Goal: Task Accomplishment & Management: Use online tool/utility

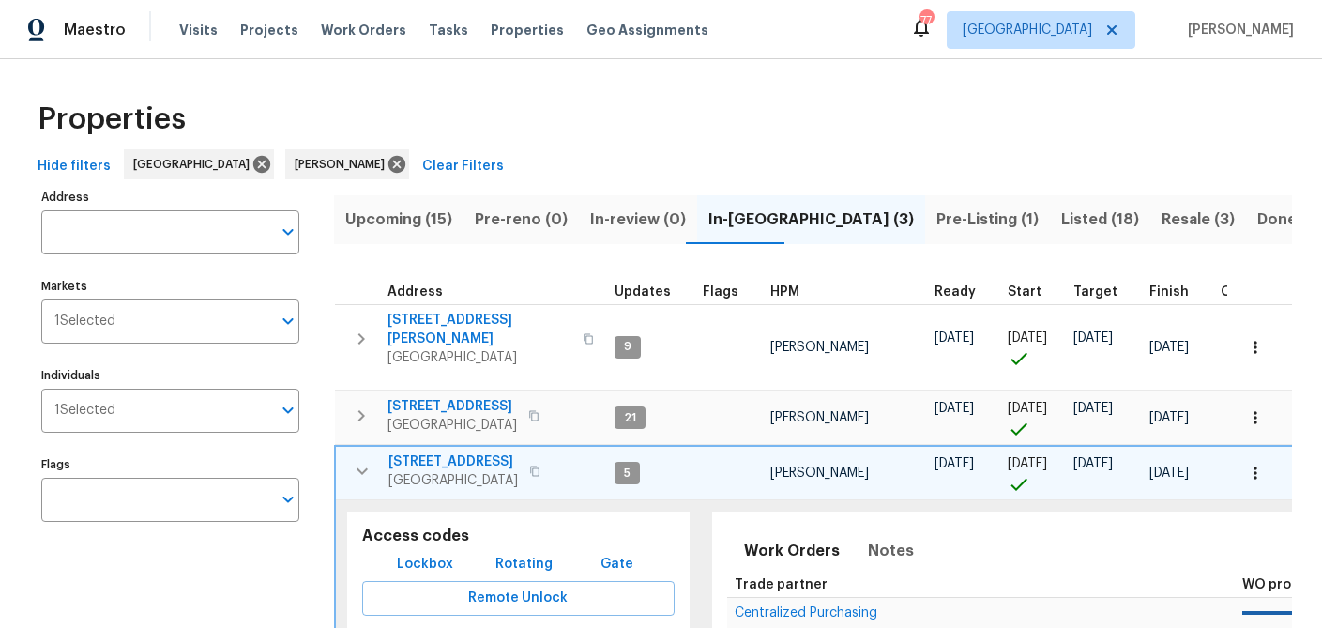
scroll to position [194, 0]
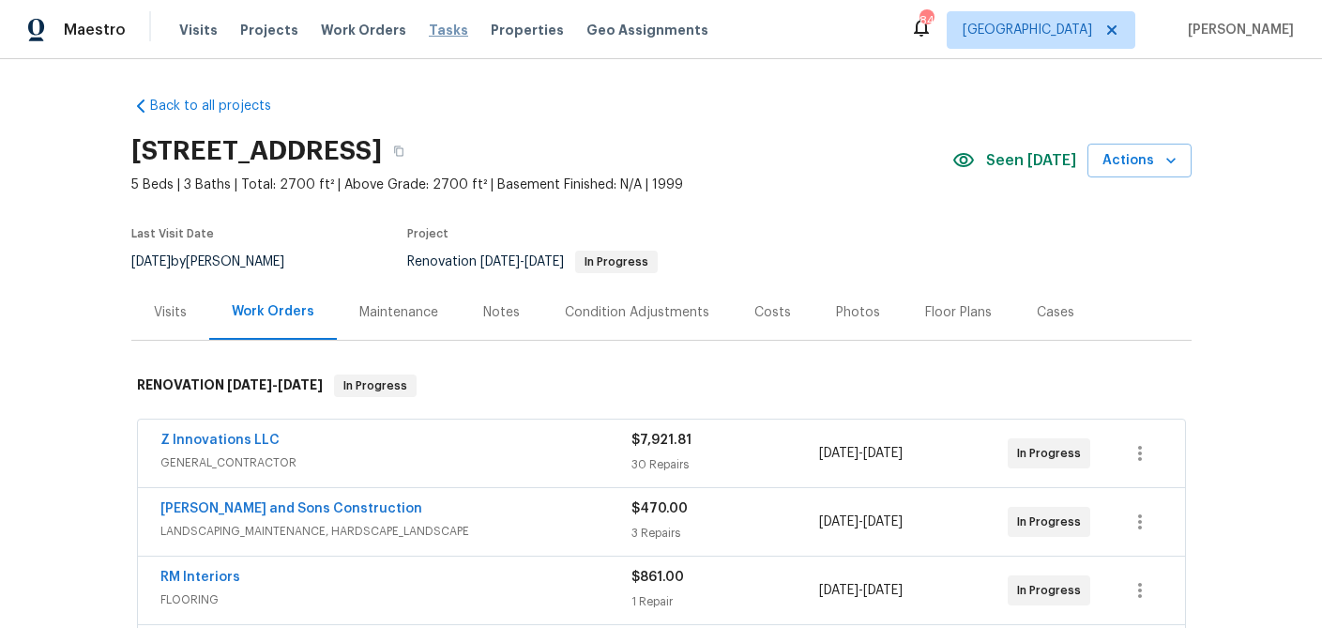
click at [429, 27] on span "Tasks" at bounding box center [448, 29] width 39 height 13
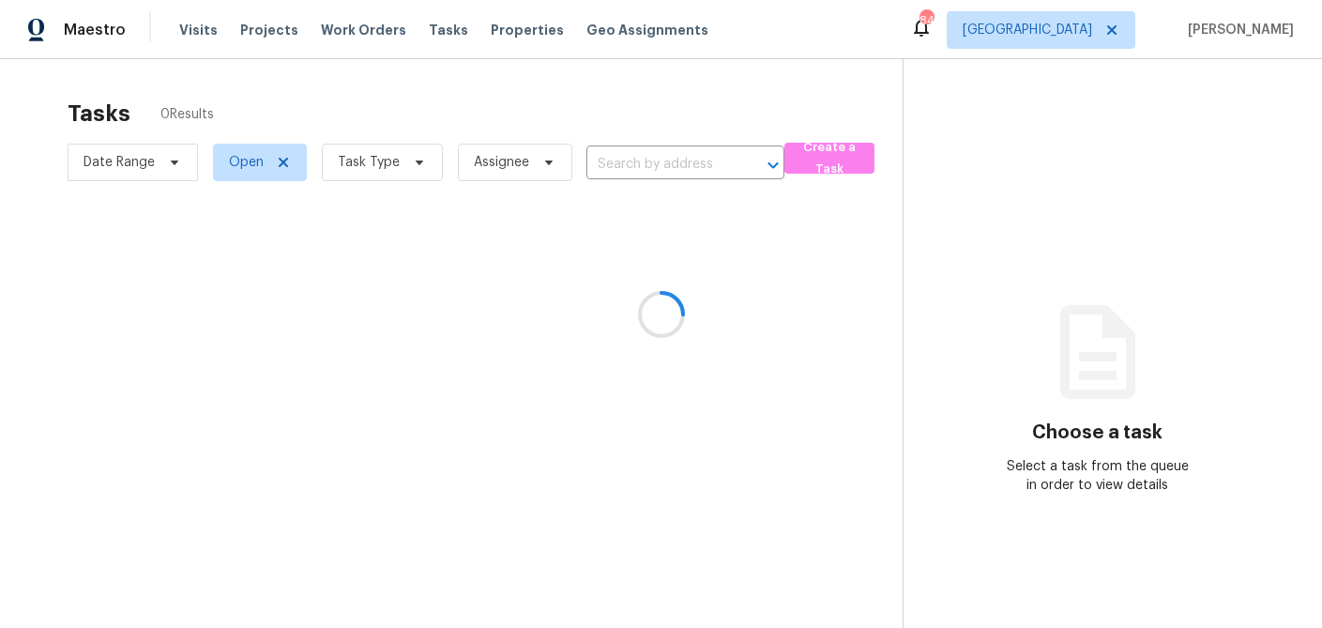
click at [391, 167] on div at bounding box center [661, 314] width 1322 height 628
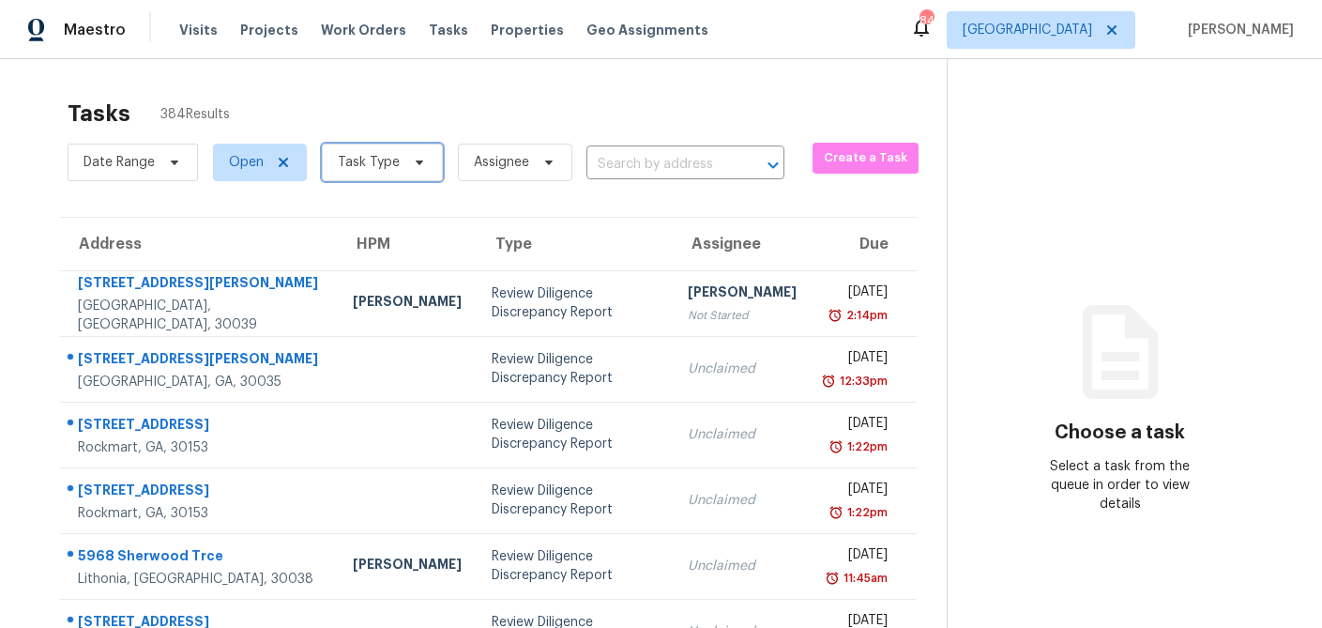
click at [418, 165] on icon at bounding box center [419, 162] width 15 height 15
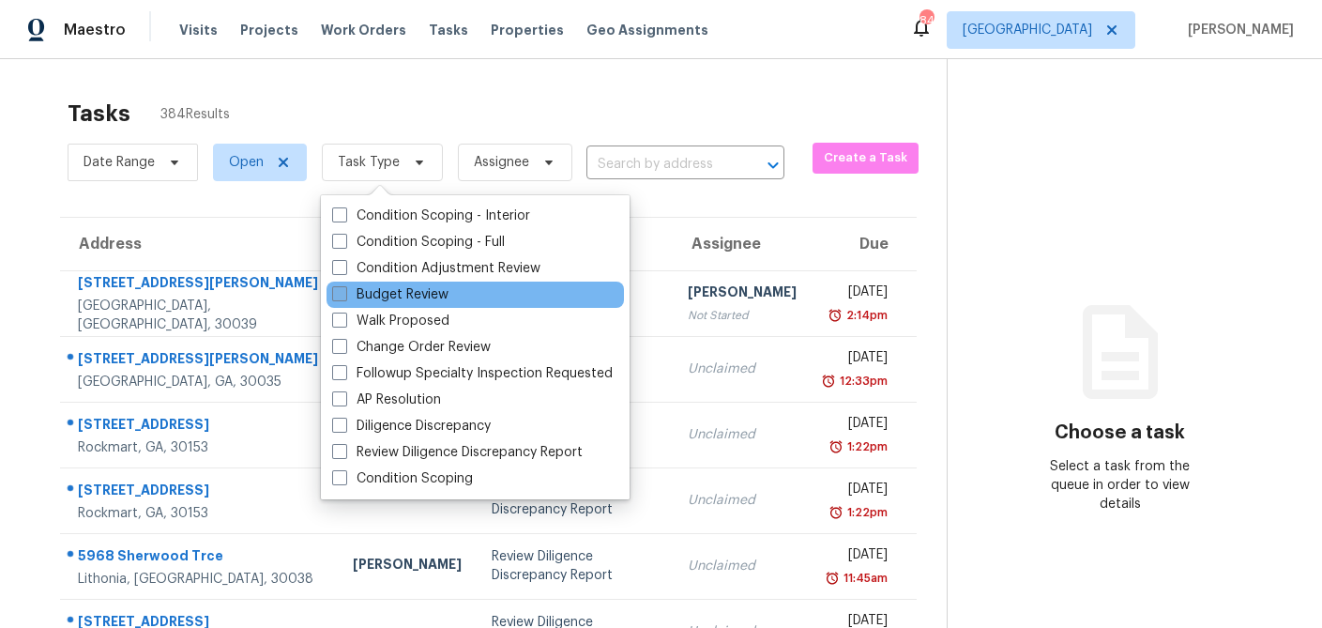
click at [341, 294] on span at bounding box center [339, 293] width 15 height 15
click at [341, 294] on input "Budget Review" at bounding box center [338, 291] width 12 height 12
checkbox input "true"
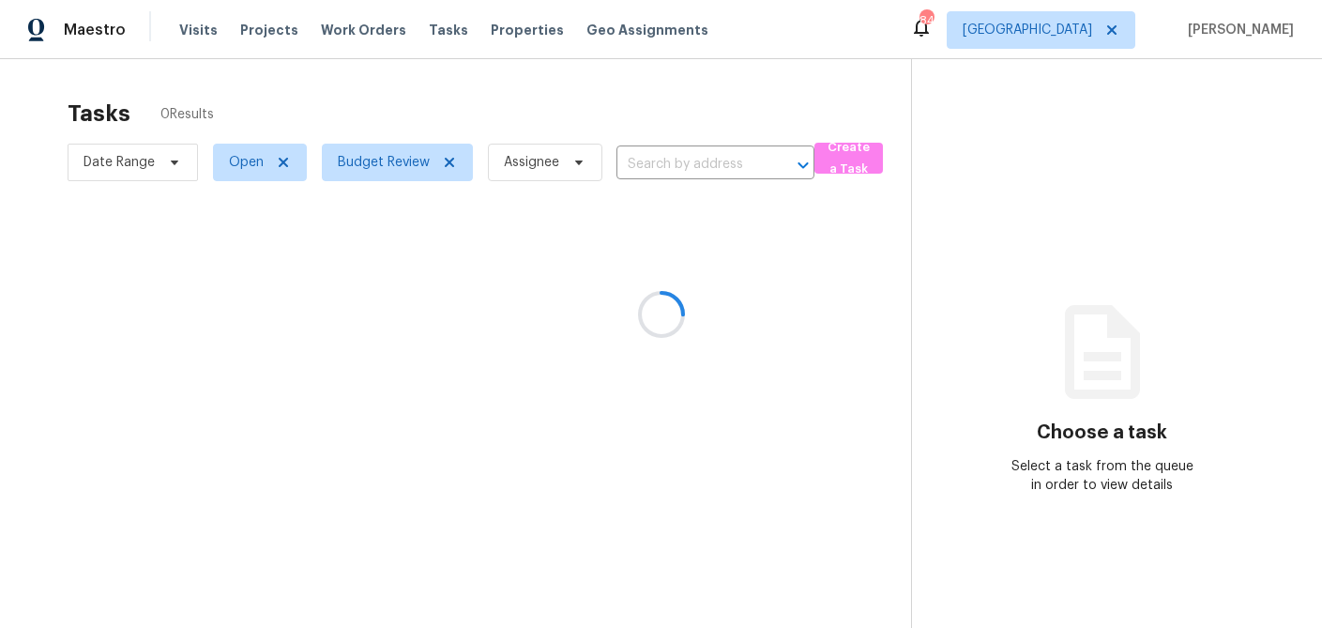
click at [411, 73] on div at bounding box center [661, 314] width 1322 height 628
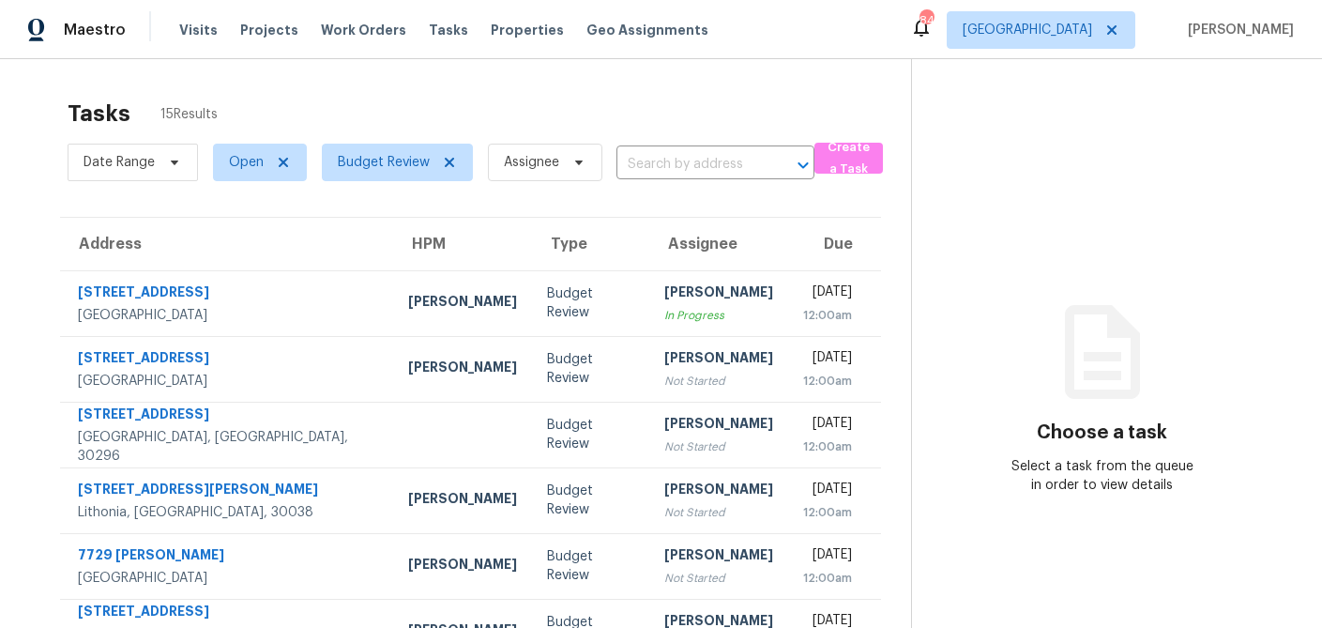
scroll to position [349, 0]
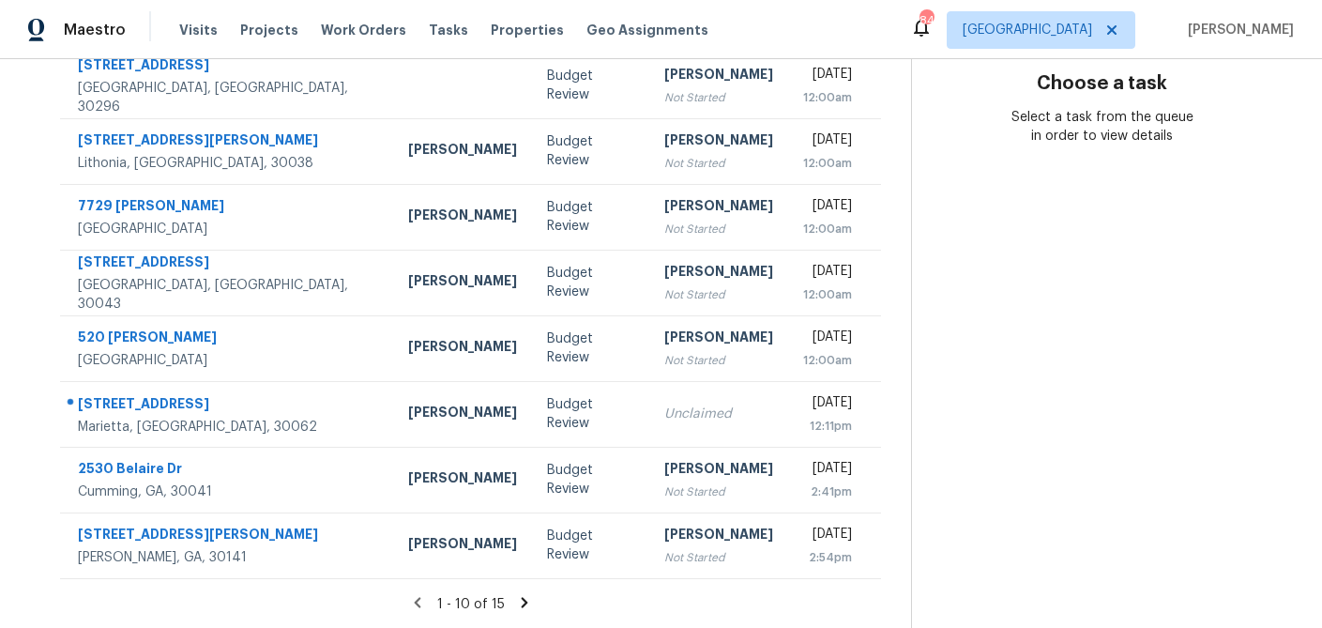
click at [522, 603] on icon at bounding box center [524, 602] width 7 height 10
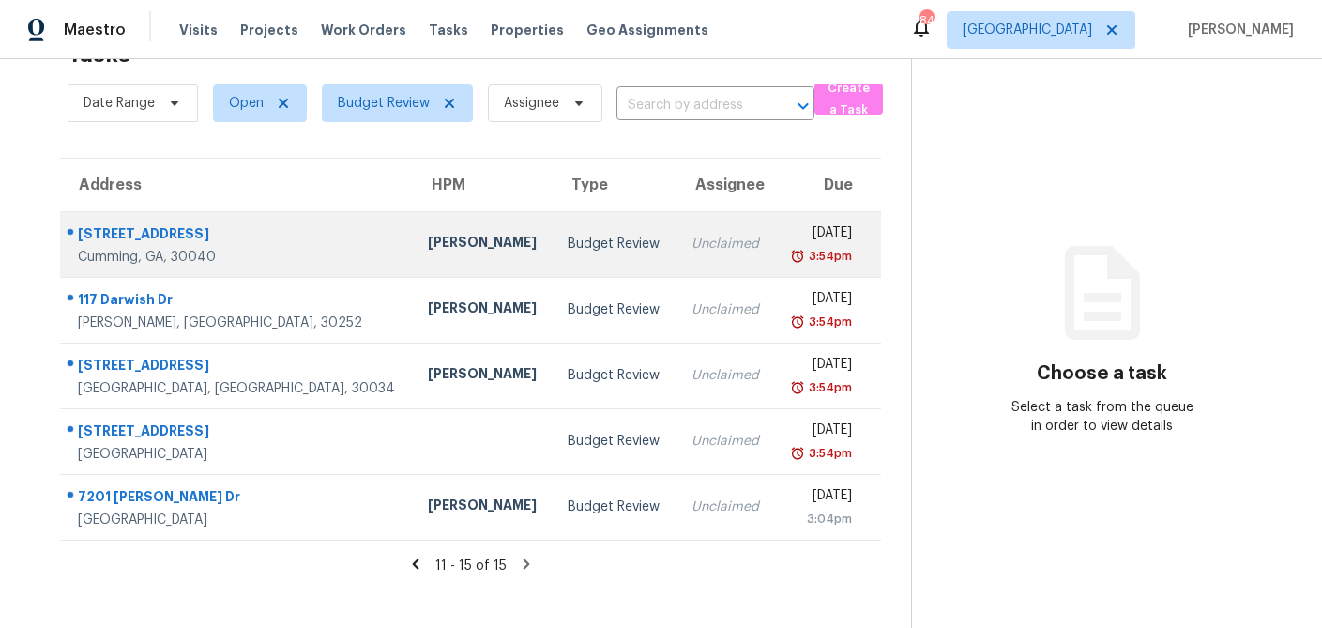
click at [553, 262] on td "Budget Review" at bounding box center [614, 244] width 123 height 66
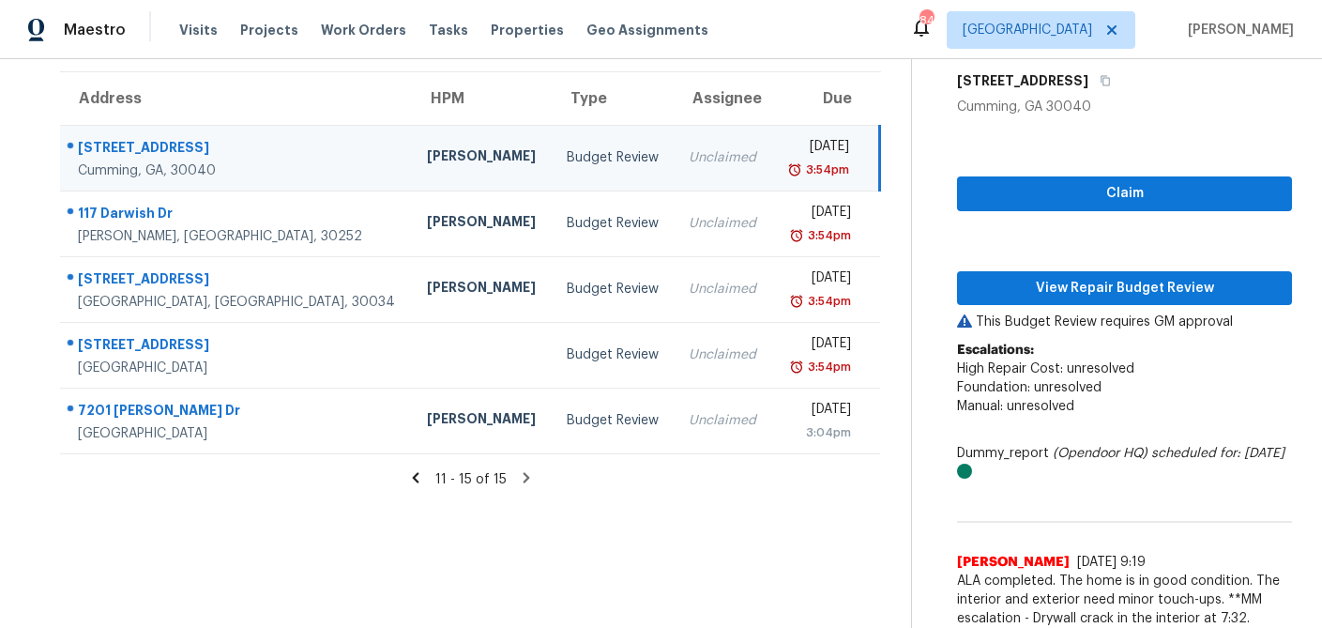
scroll to position [192, 0]
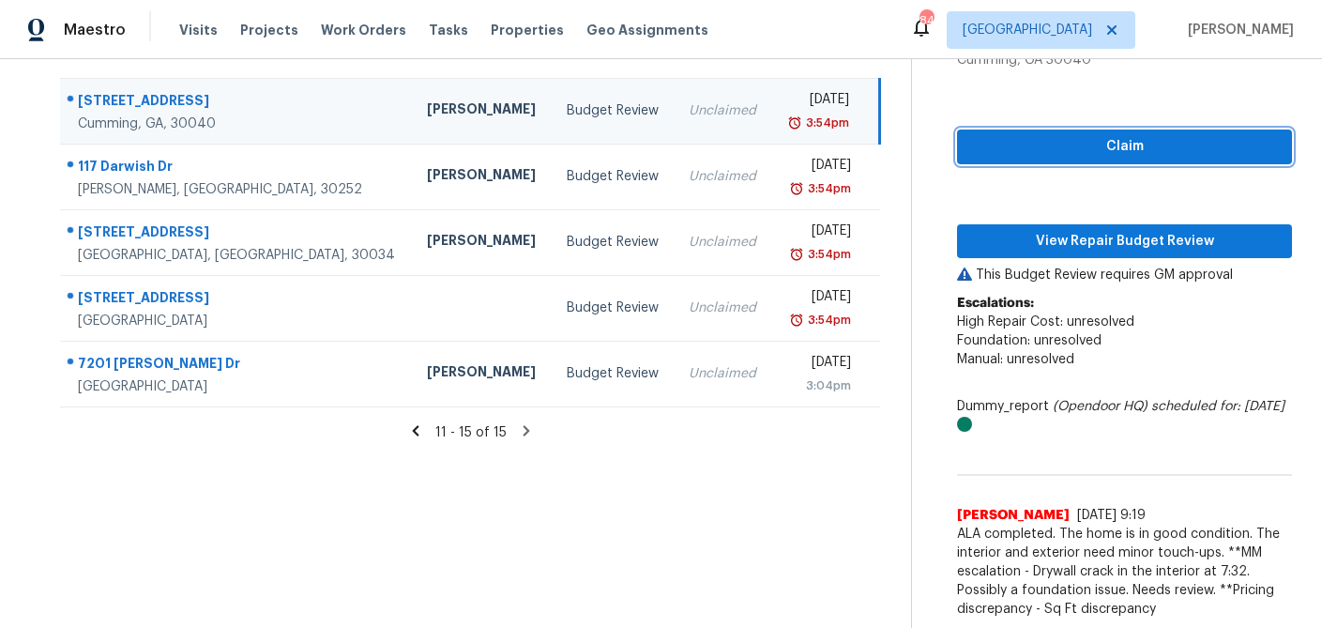
click at [1046, 149] on span "Claim" at bounding box center [1124, 146] width 305 height 23
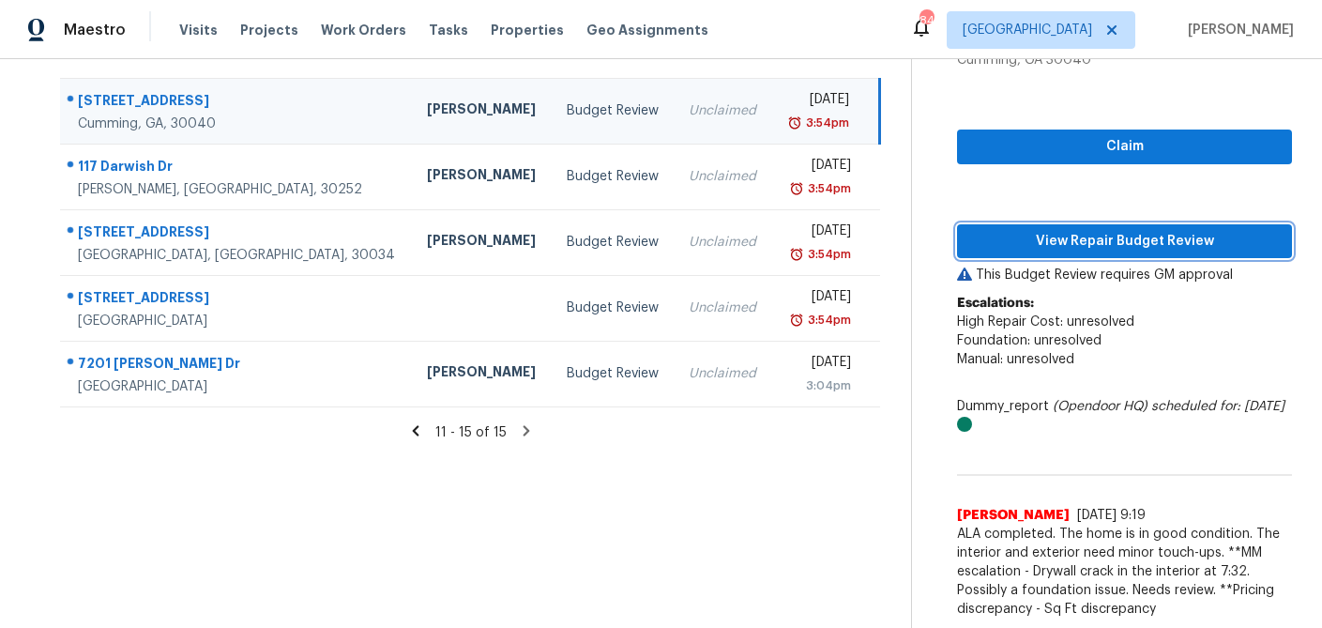
click at [1035, 237] on span "View Repair Budget Review" at bounding box center [1124, 241] width 305 height 23
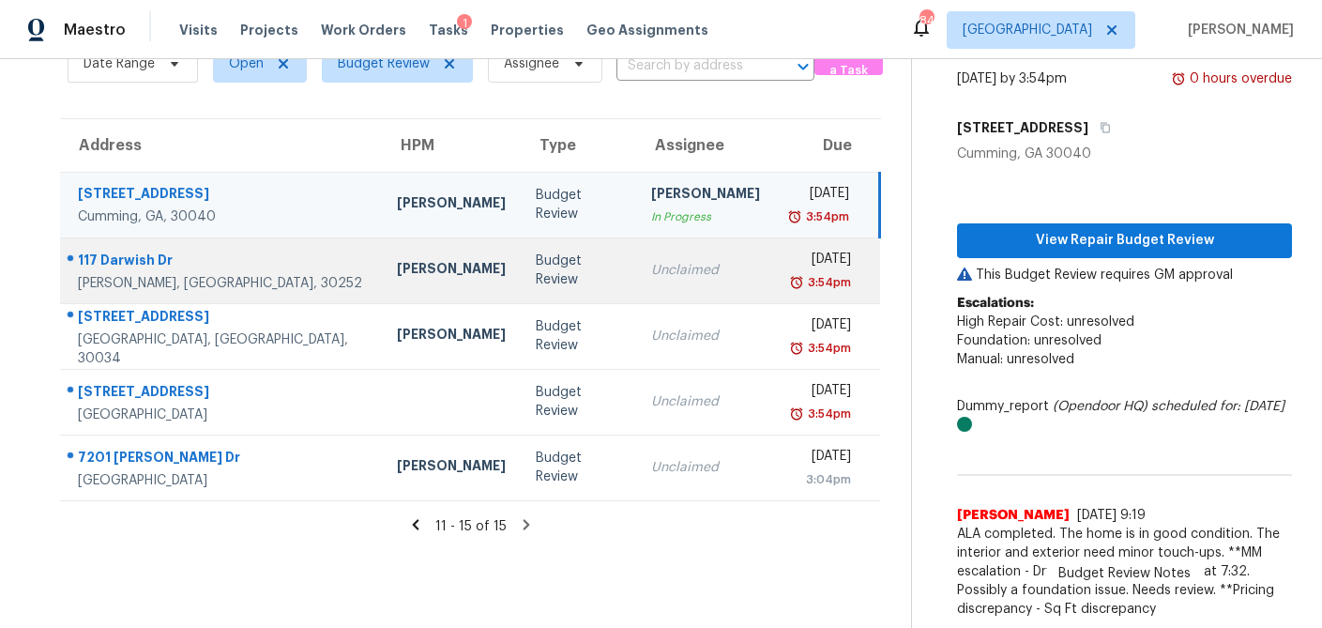
click at [536, 262] on div "Budget Review" at bounding box center [578, 271] width 85 height 38
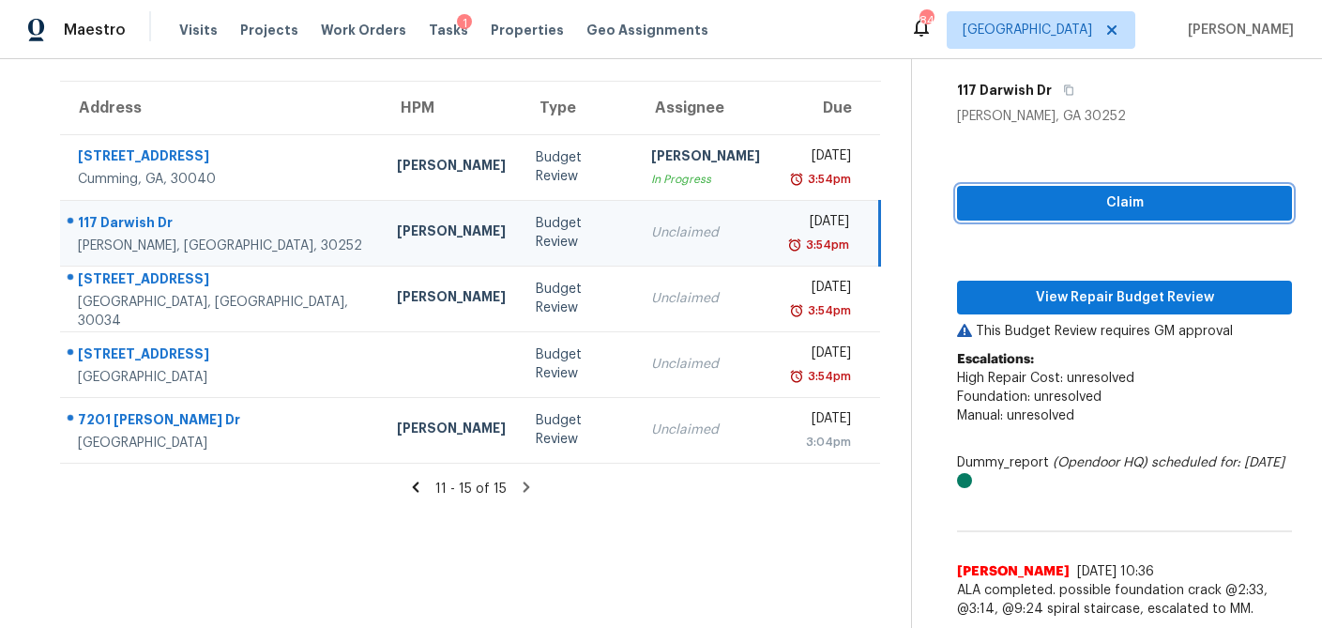
drag, startPoint x: 1163, startPoint y: 209, endPoint x: 1140, endPoint y: 251, distance: 47.0
click at [1163, 209] on span "Claim" at bounding box center [1124, 202] width 305 height 23
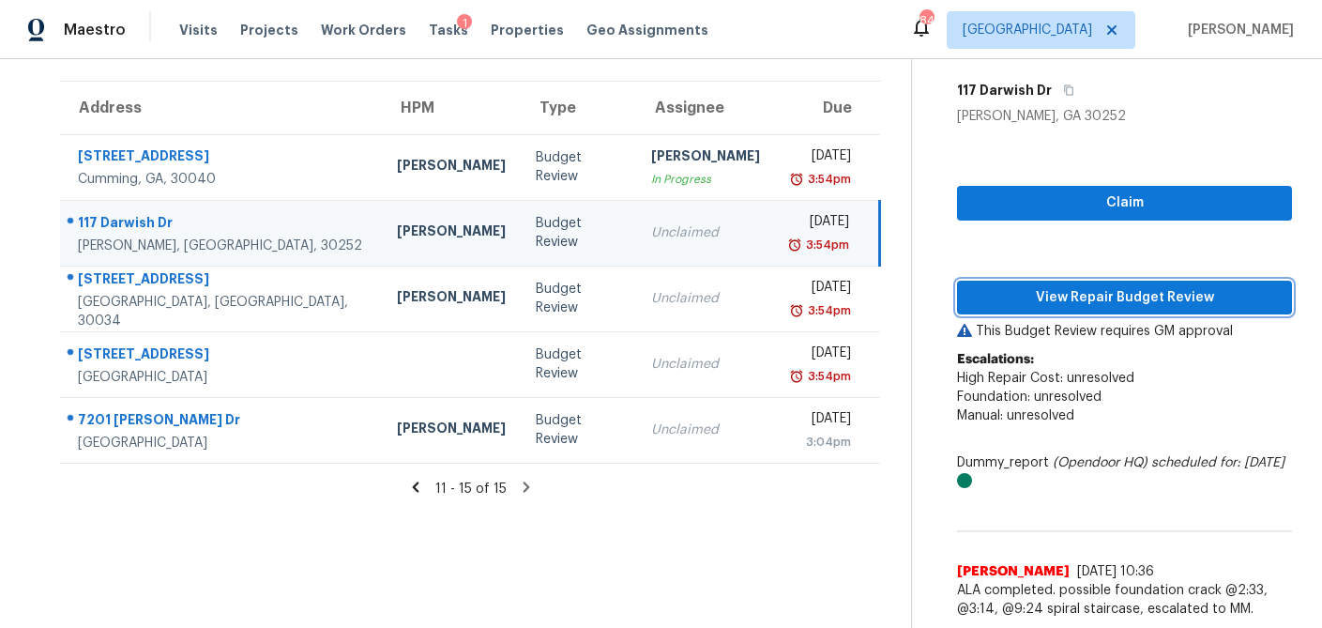
click at [1122, 289] on span "View Repair Budget Review" at bounding box center [1124, 297] width 305 height 23
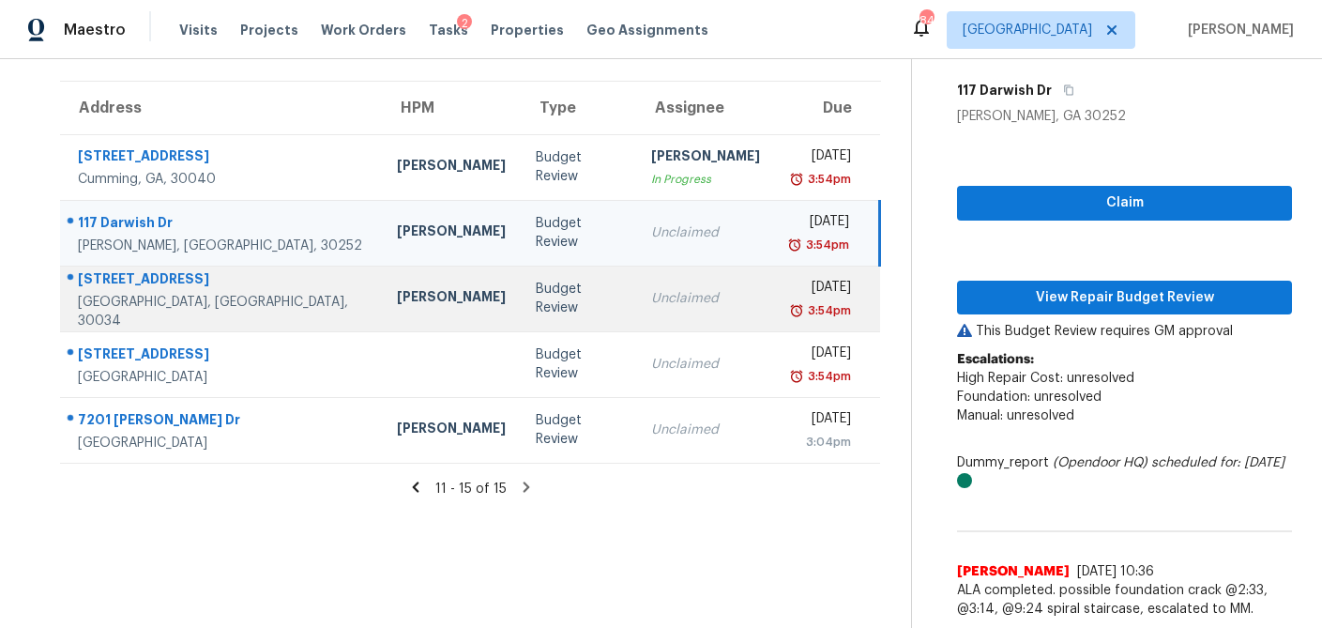
scroll to position [59, 0]
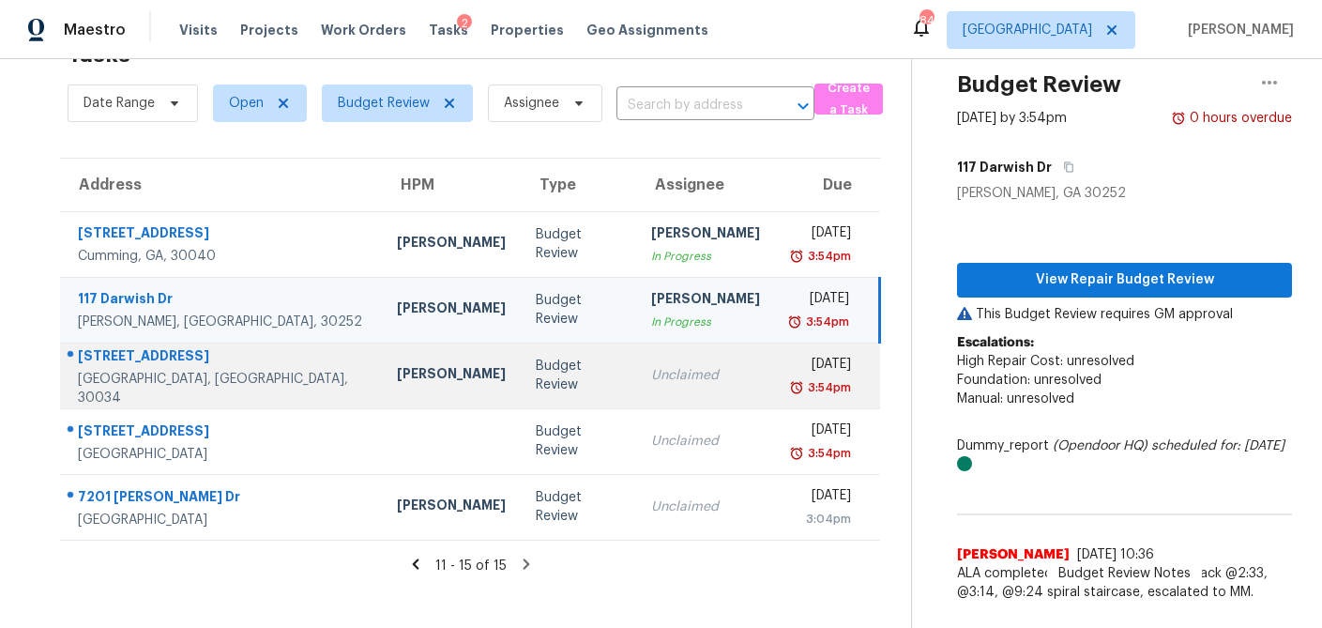
click at [536, 366] on div "Budget Review" at bounding box center [578, 376] width 85 height 38
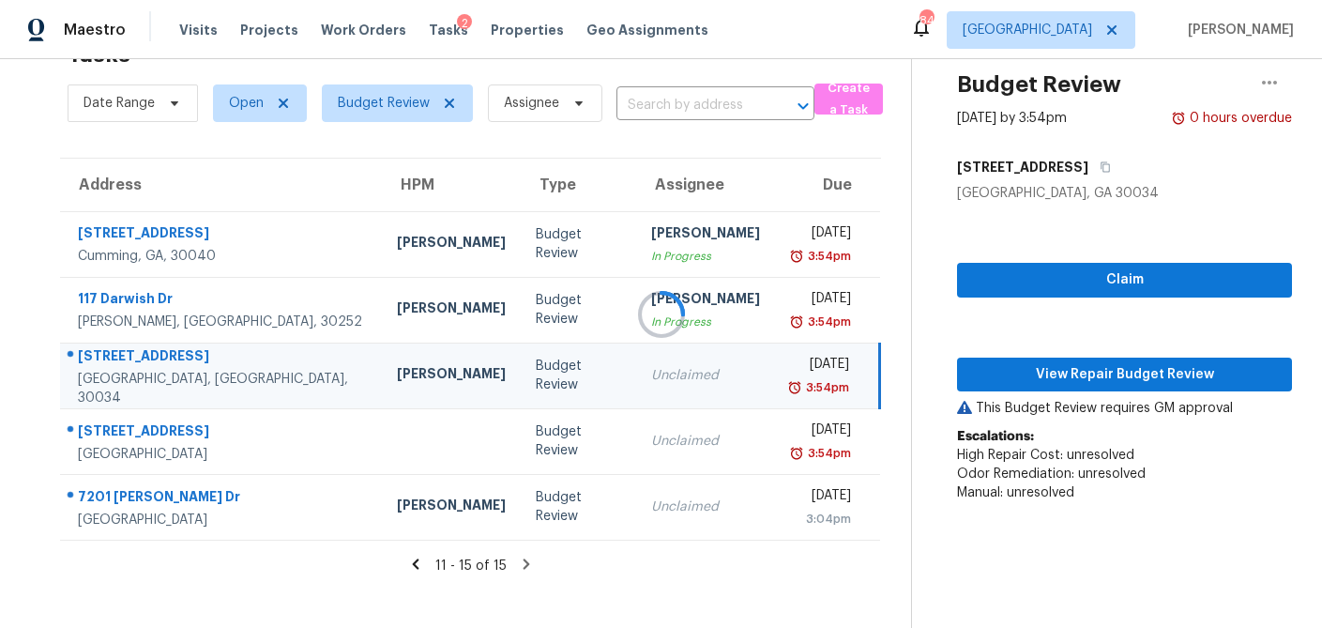
scroll to position [136, 0]
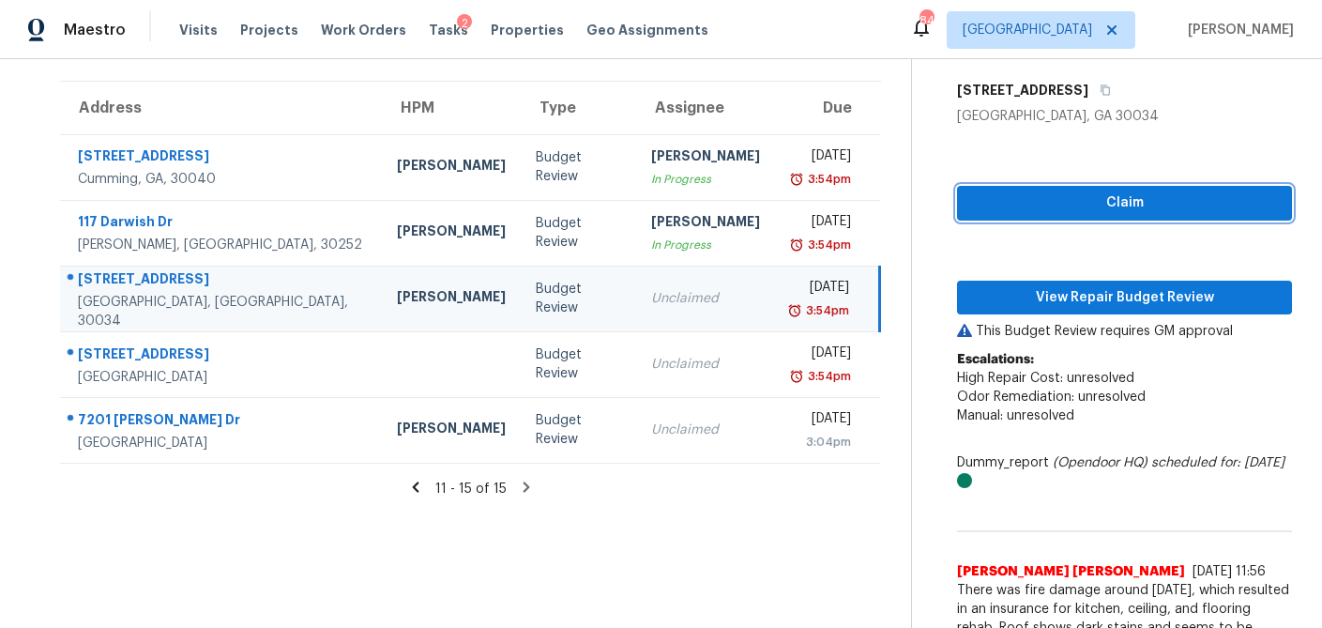
click at [1064, 218] on button "Claim" at bounding box center [1124, 203] width 335 height 35
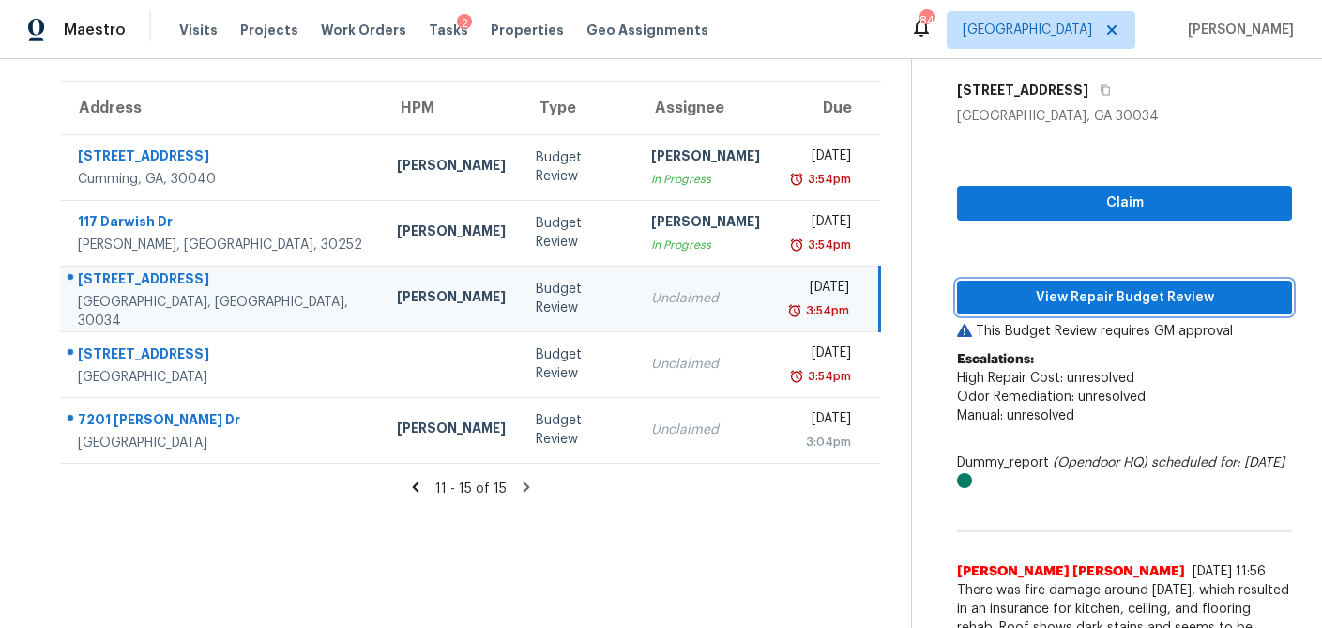
click at [1046, 296] on span "View Repair Budget Review" at bounding box center [1124, 297] width 305 height 23
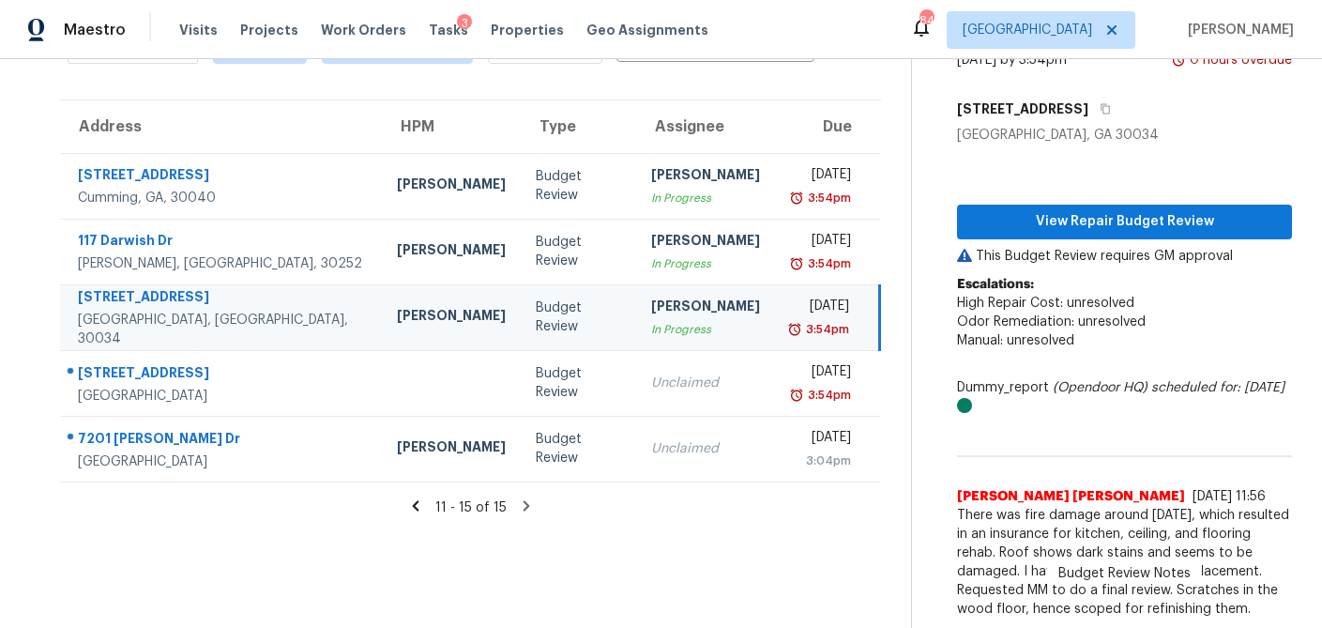
scroll to position [117, 0]
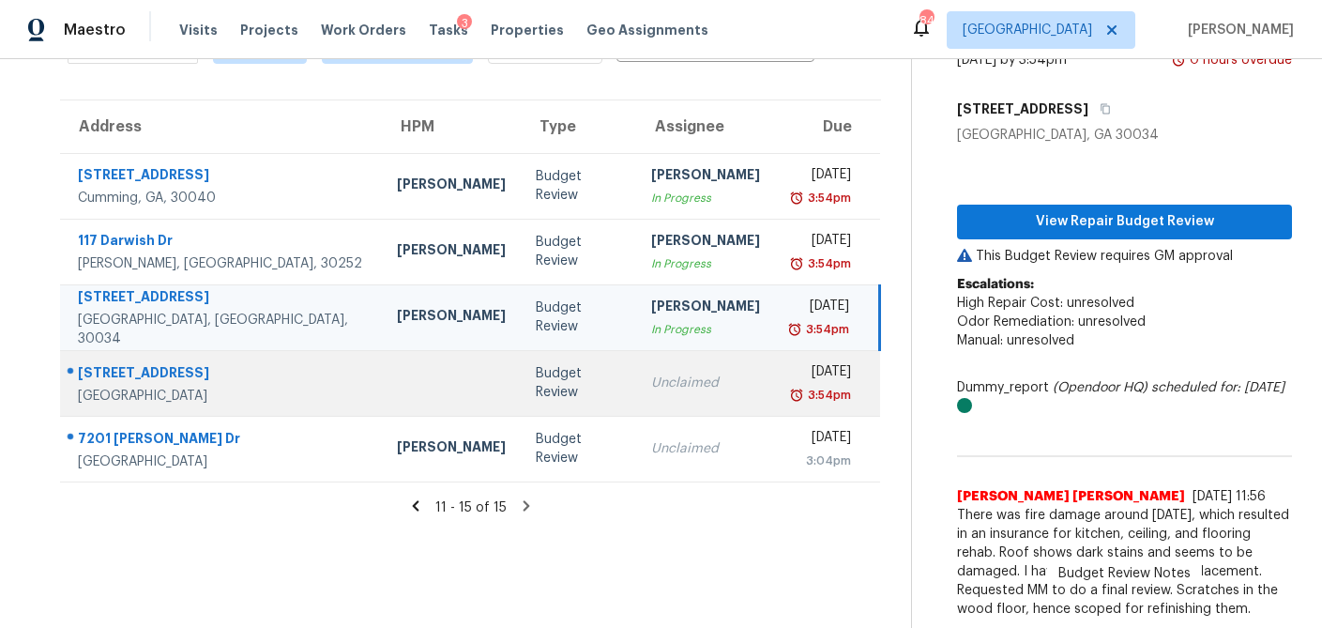
click at [636, 373] on td "Unclaimed" at bounding box center [705, 383] width 139 height 66
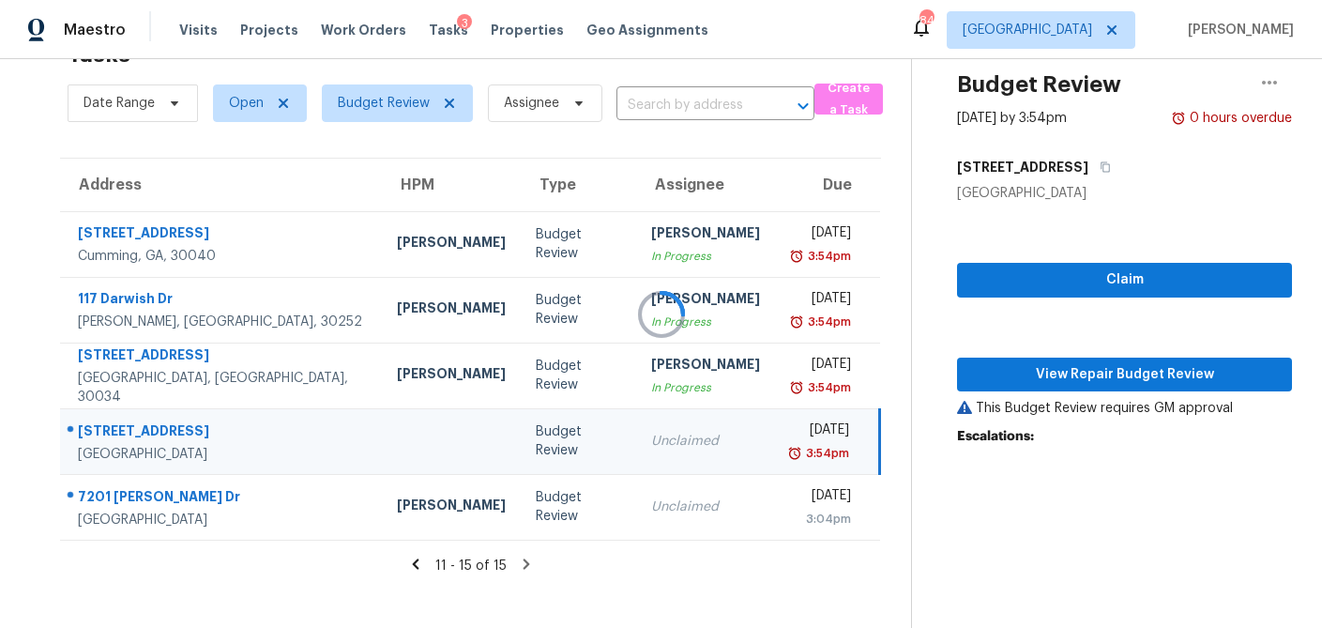
scroll to position [136, 0]
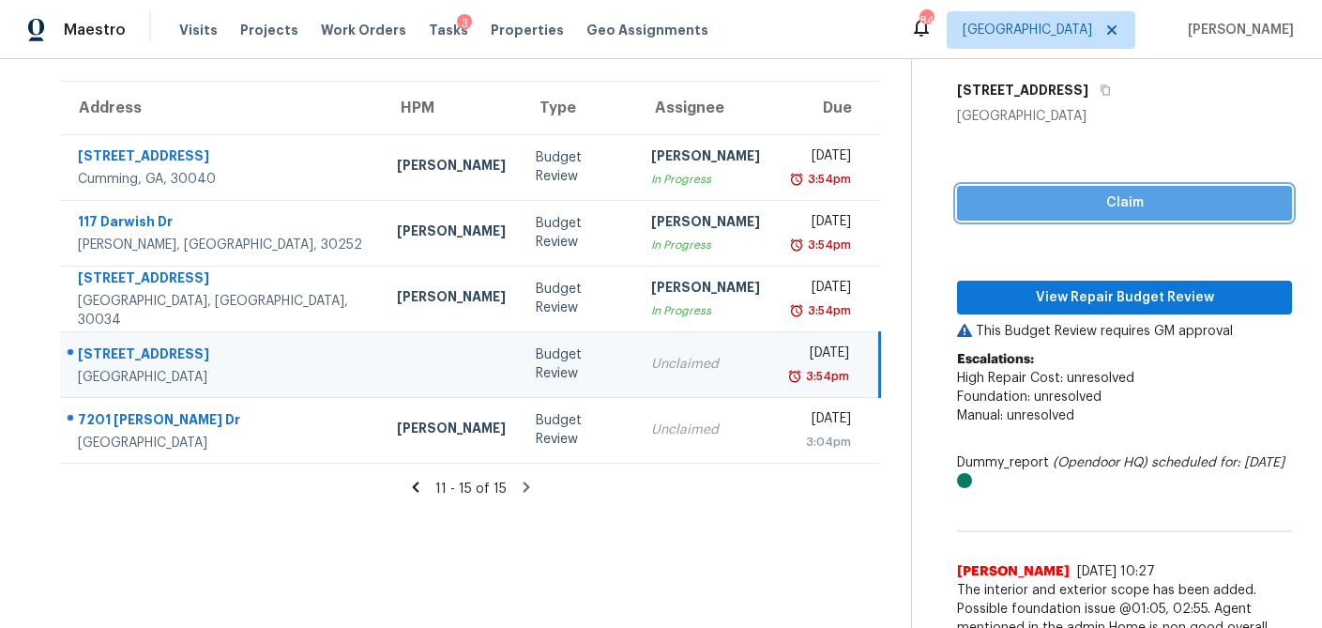
drag, startPoint x: 1098, startPoint y: 199, endPoint x: 1078, endPoint y: 237, distance: 42.4
click at [1098, 199] on span "Claim" at bounding box center [1124, 202] width 305 height 23
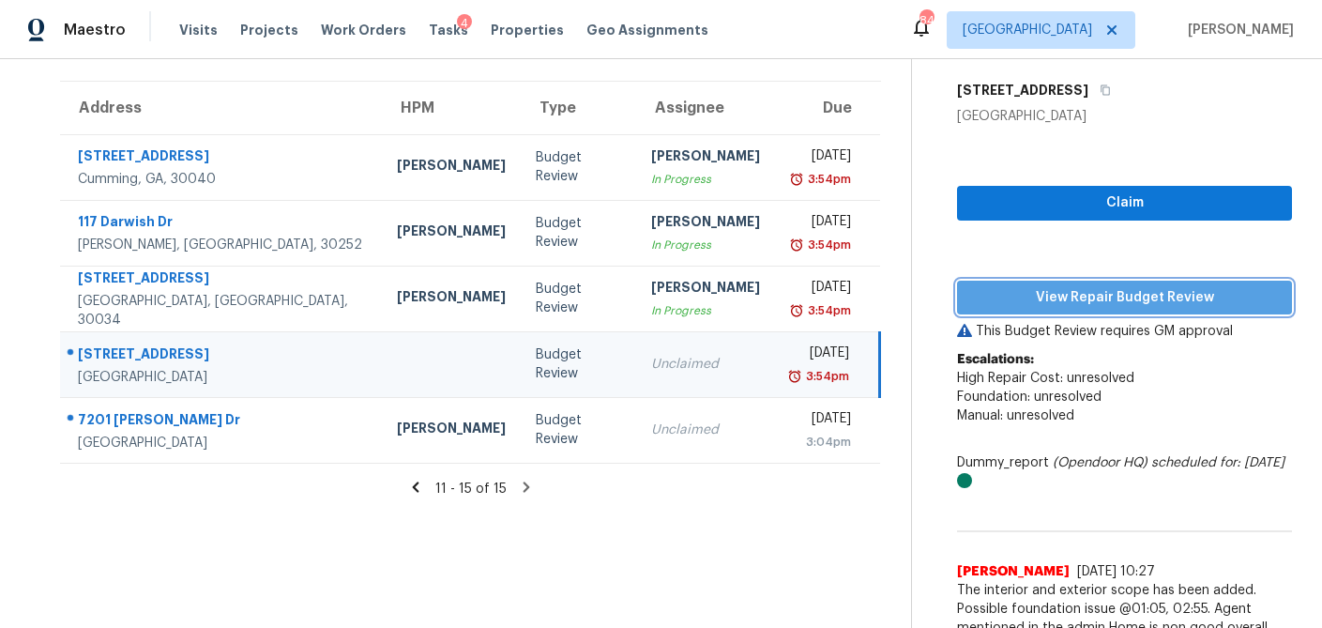
click at [1077, 302] on span "View Repair Budget Review" at bounding box center [1124, 297] width 305 height 23
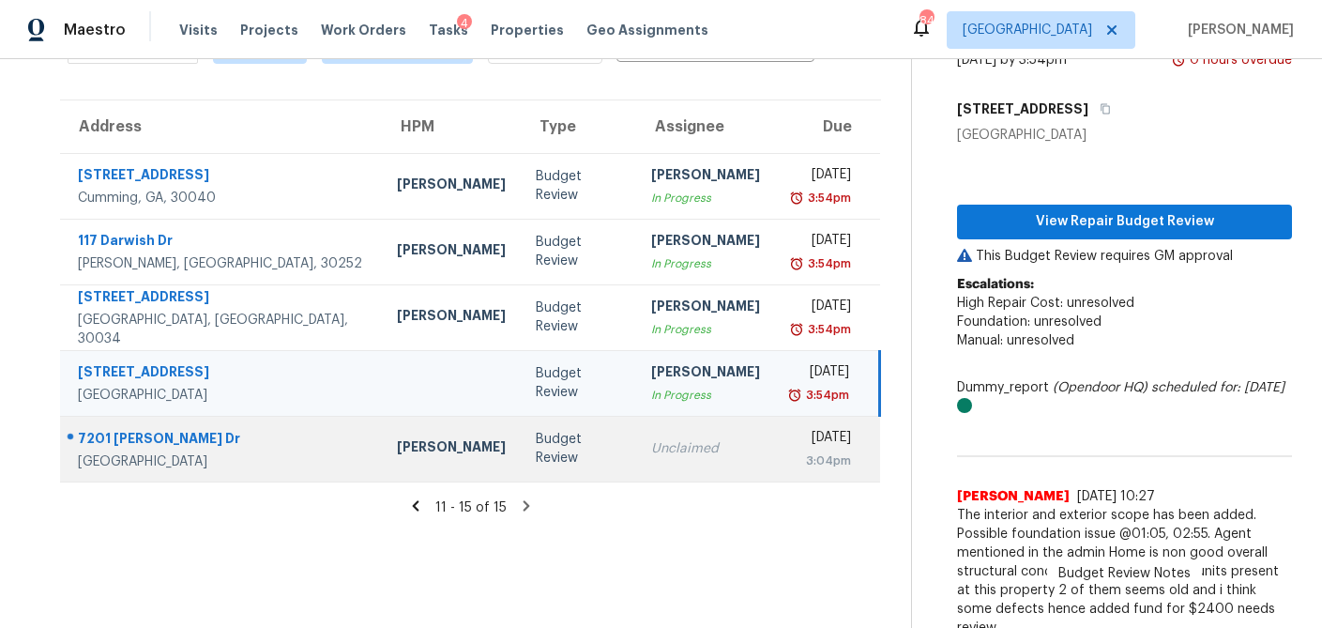
click at [651, 450] on div "Unclaimed" at bounding box center [705, 448] width 109 height 19
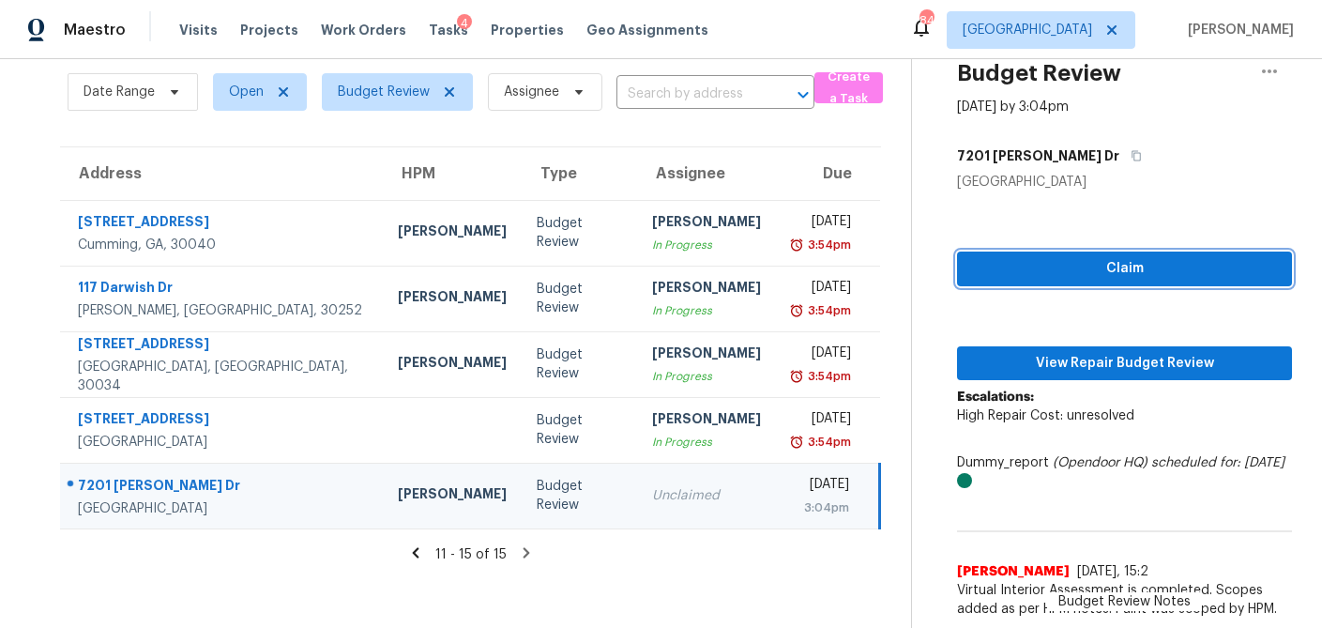
click at [1105, 274] on span "Claim" at bounding box center [1124, 268] width 305 height 23
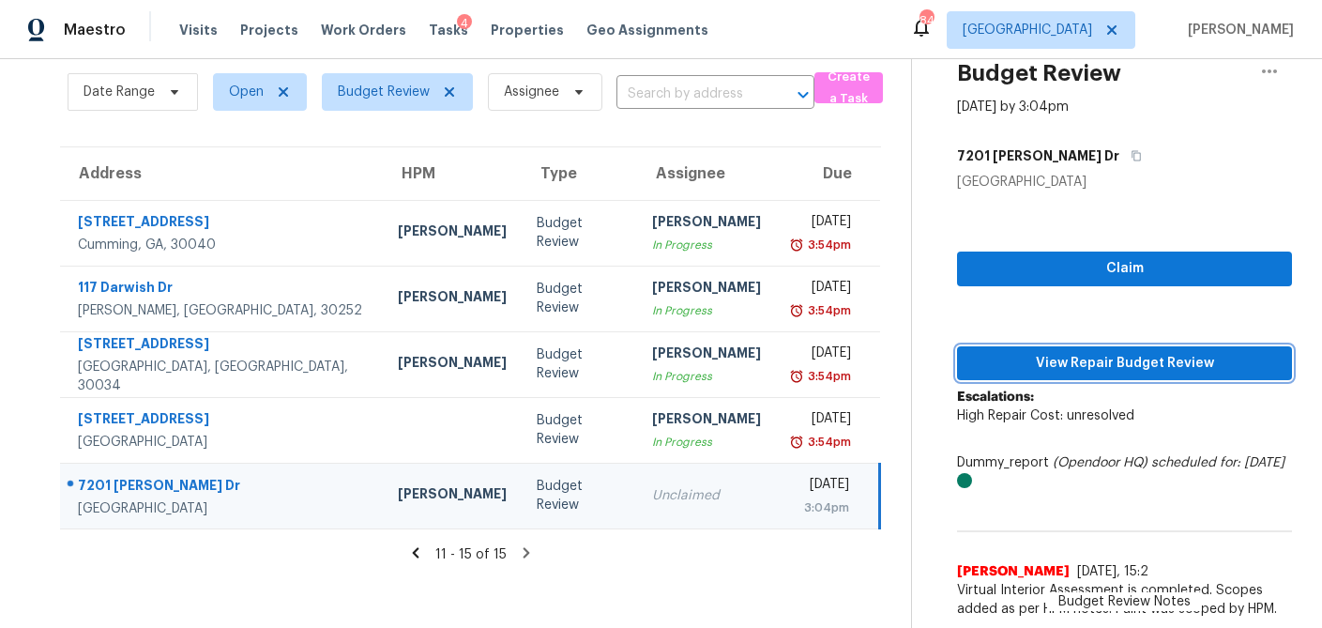
click at [1099, 359] on span "View Repair Budget Review" at bounding box center [1124, 363] width 305 height 23
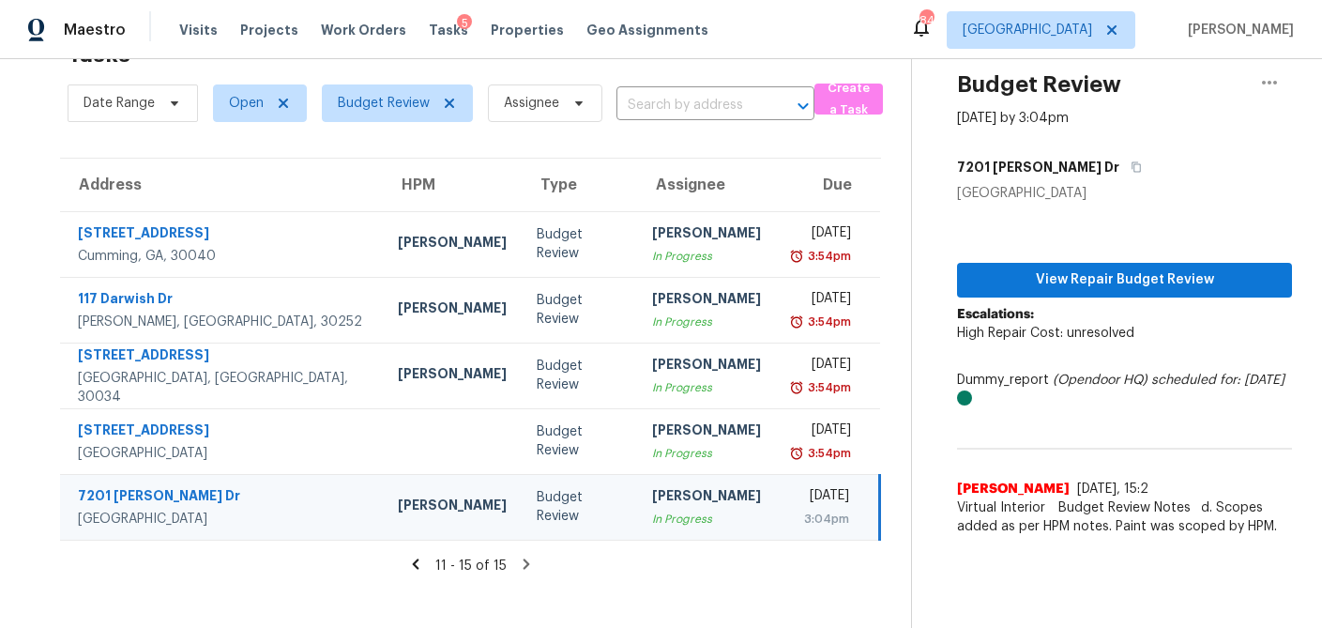
scroll to position [59, 0]
